Goal: Task Accomplishment & Management: Use online tool/utility

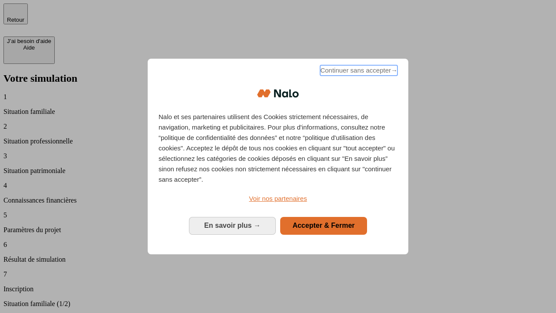
click at [358, 72] on span "Continuer sans accepter →" at bounding box center [358, 70] width 77 height 10
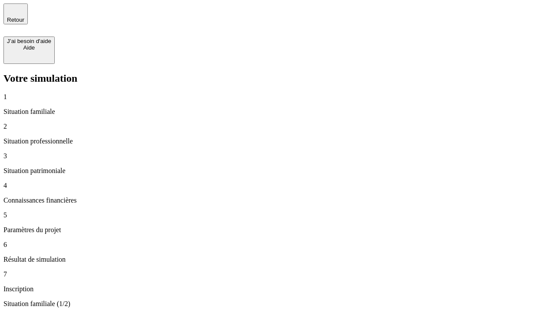
type input "30 000"
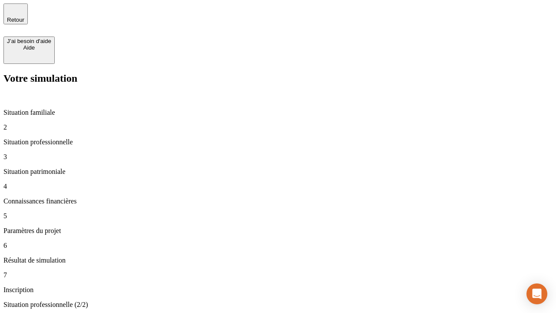
type input "0"
type input "1 000"
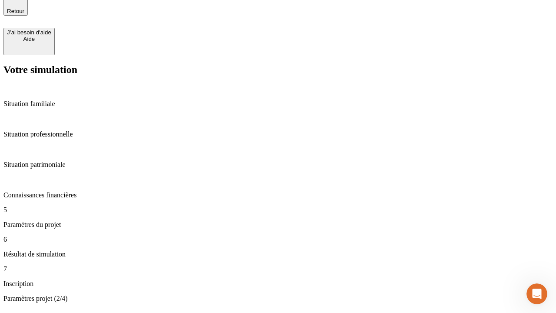
type input "40"
type input "200 000"
type input "640"
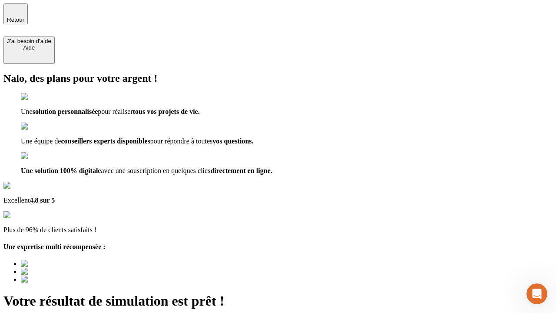
type input "[EMAIL_ADDRESS][DOMAIN_NAME]"
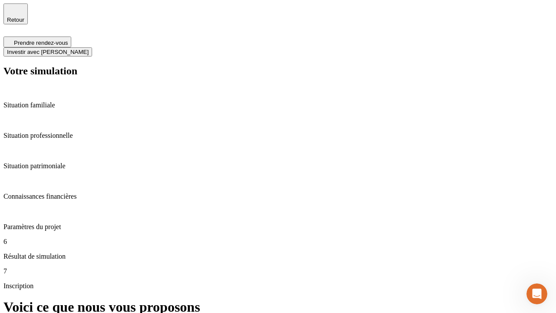
click at [89, 49] on span "Investir avec [PERSON_NAME]" at bounding box center [48, 52] width 82 height 7
